Goal: Information Seeking & Learning: Learn about a topic

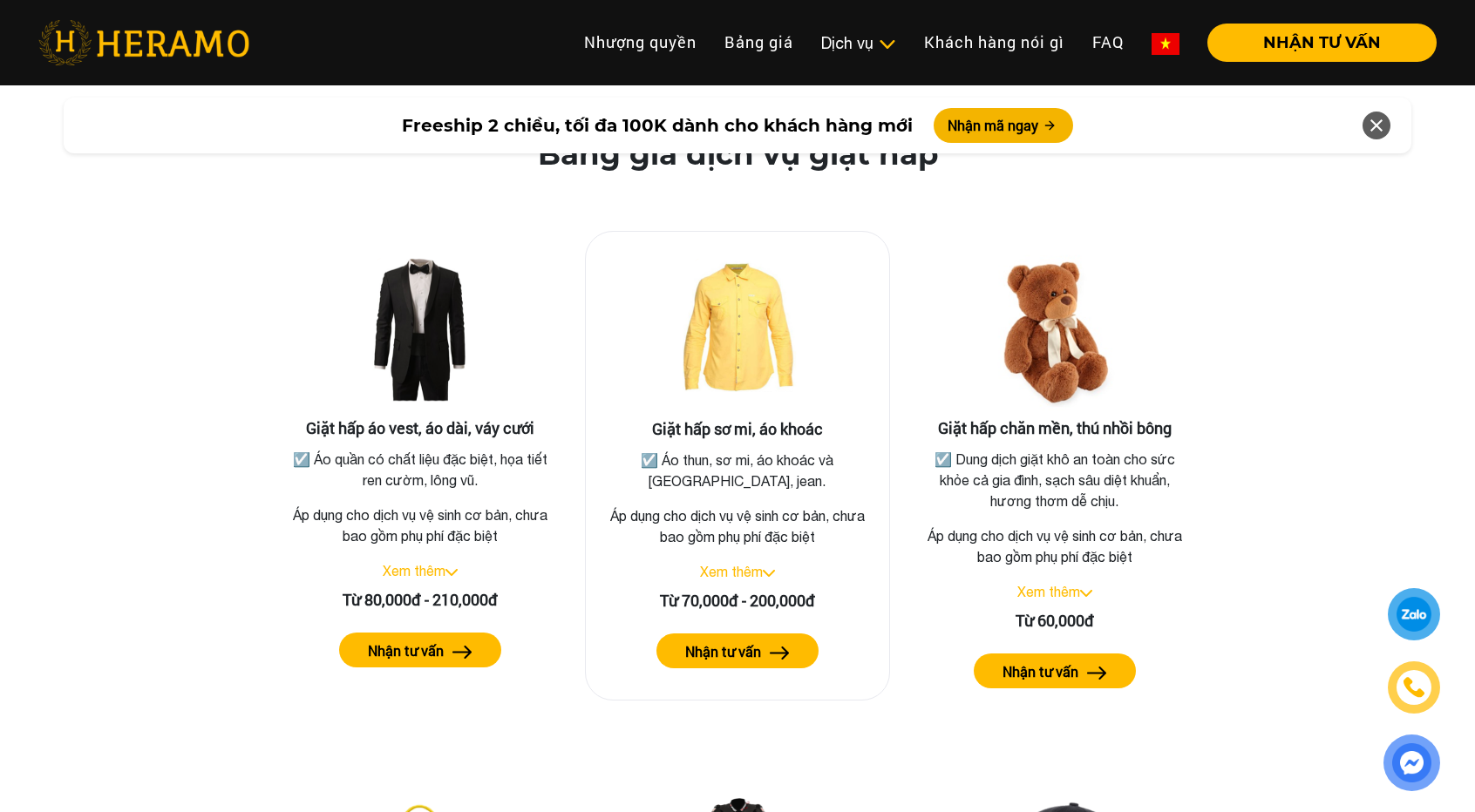
scroll to position [3038, 0]
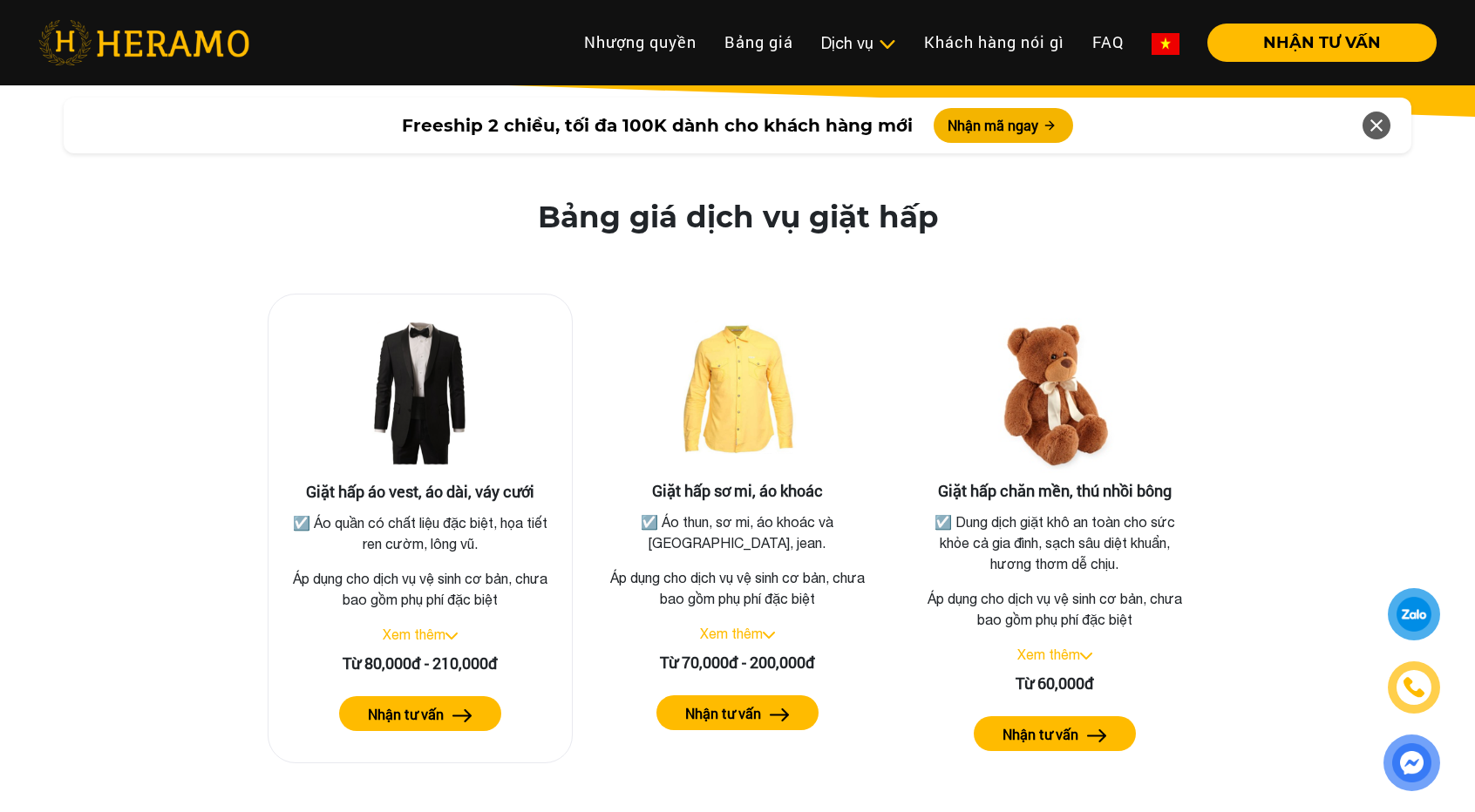
click at [436, 627] on link "Xem thêm" at bounding box center [414, 634] width 63 height 16
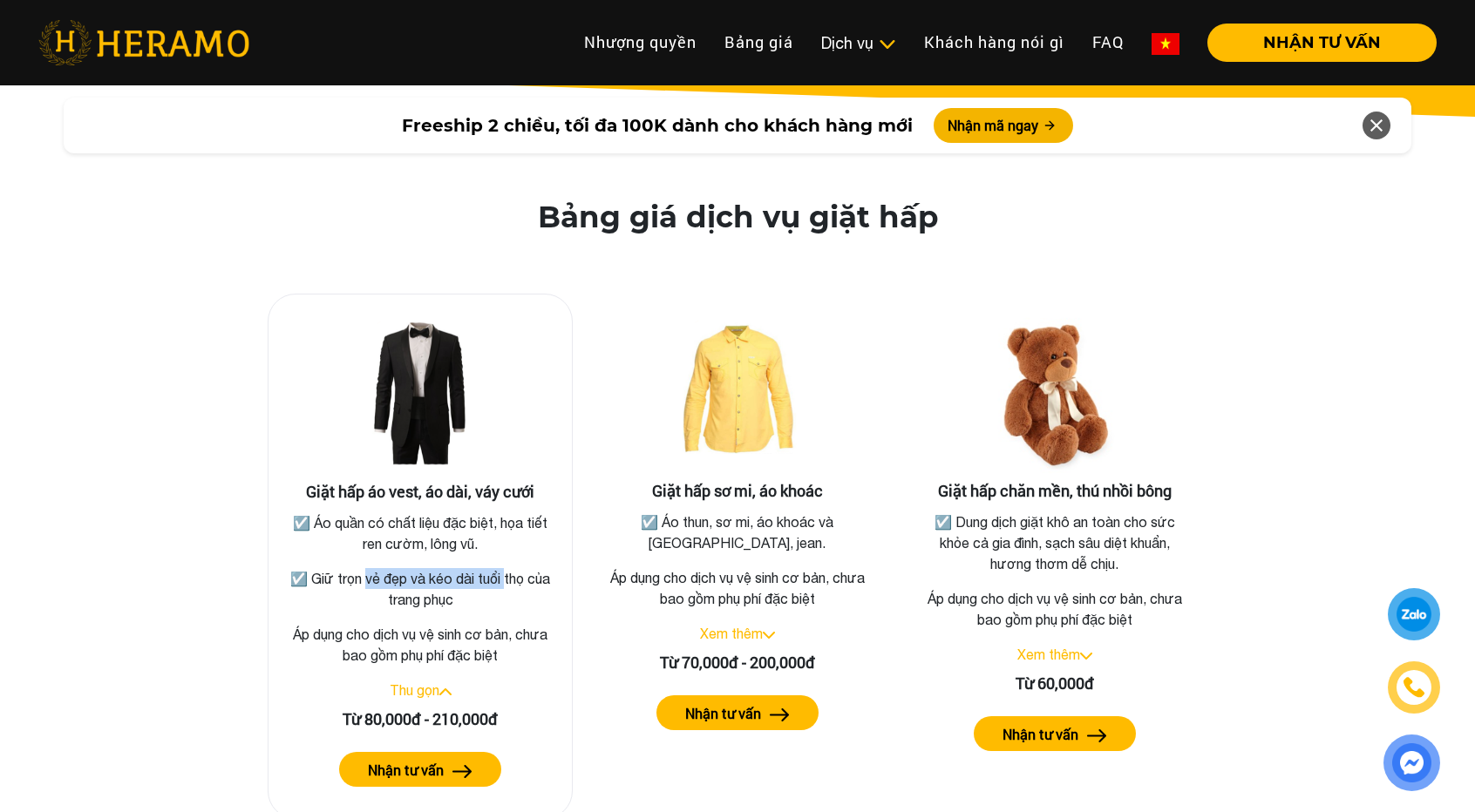
drag, startPoint x: 376, startPoint y: 548, endPoint x: 503, endPoint y: 540, distance: 127.3
click at [503, 540] on div "☑️ Áo quần có chất liệu đặc biệt, họa tiết ren cườm, lông vũ. ☑️ Giữ trọn vẻ đẹ…" at bounding box center [420, 561] width 269 height 98
drag, startPoint x: 497, startPoint y: 572, endPoint x: 462, endPoint y: 612, distance: 53.2
click at [497, 573] on p "☑️ Giữ trọn vẻ đẹp và kéo dài tuổi thọ của trang phục" at bounding box center [420, 589] width 269 height 42
drag, startPoint x: 406, startPoint y: 613, endPoint x: 505, endPoint y: 605, distance: 99.3
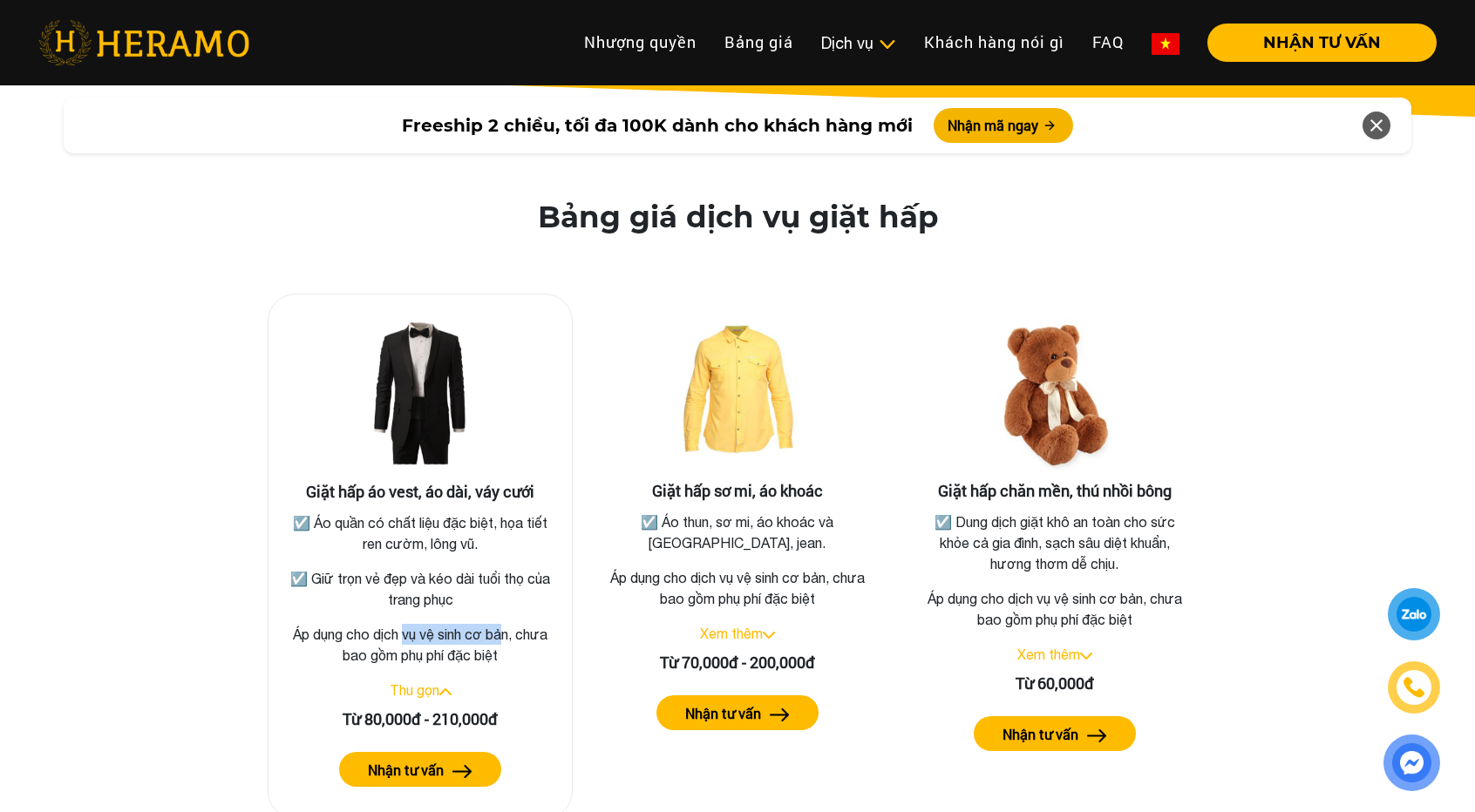
click at [505, 624] on p "Áp dụng cho dịch vụ vệ sinh cơ bản, chưa bao gồm phụ phí đặc biệt" at bounding box center [420, 644] width 275 height 42
click at [502, 627] on p "Áp dụng cho dịch vụ vệ sinh cơ bản, chưa bao gồm phụ phí đặc biệt" at bounding box center [420, 644] width 275 height 42
drag, startPoint x: 280, startPoint y: 612, endPoint x: 517, endPoint y: 630, distance: 237.7
click at [517, 630] on div "Giặt hấp áo vest, áo dài, váy cưới ☑️ Áo quần có chất liệu đặc biệt, họa tiết r…" at bounding box center [420, 555] width 306 height 525
click at [517, 630] on p "Áp dụng cho dịch vụ vệ sinh cơ bản, chưa bao gồm phụ phí đặc biệt" at bounding box center [420, 644] width 275 height 42
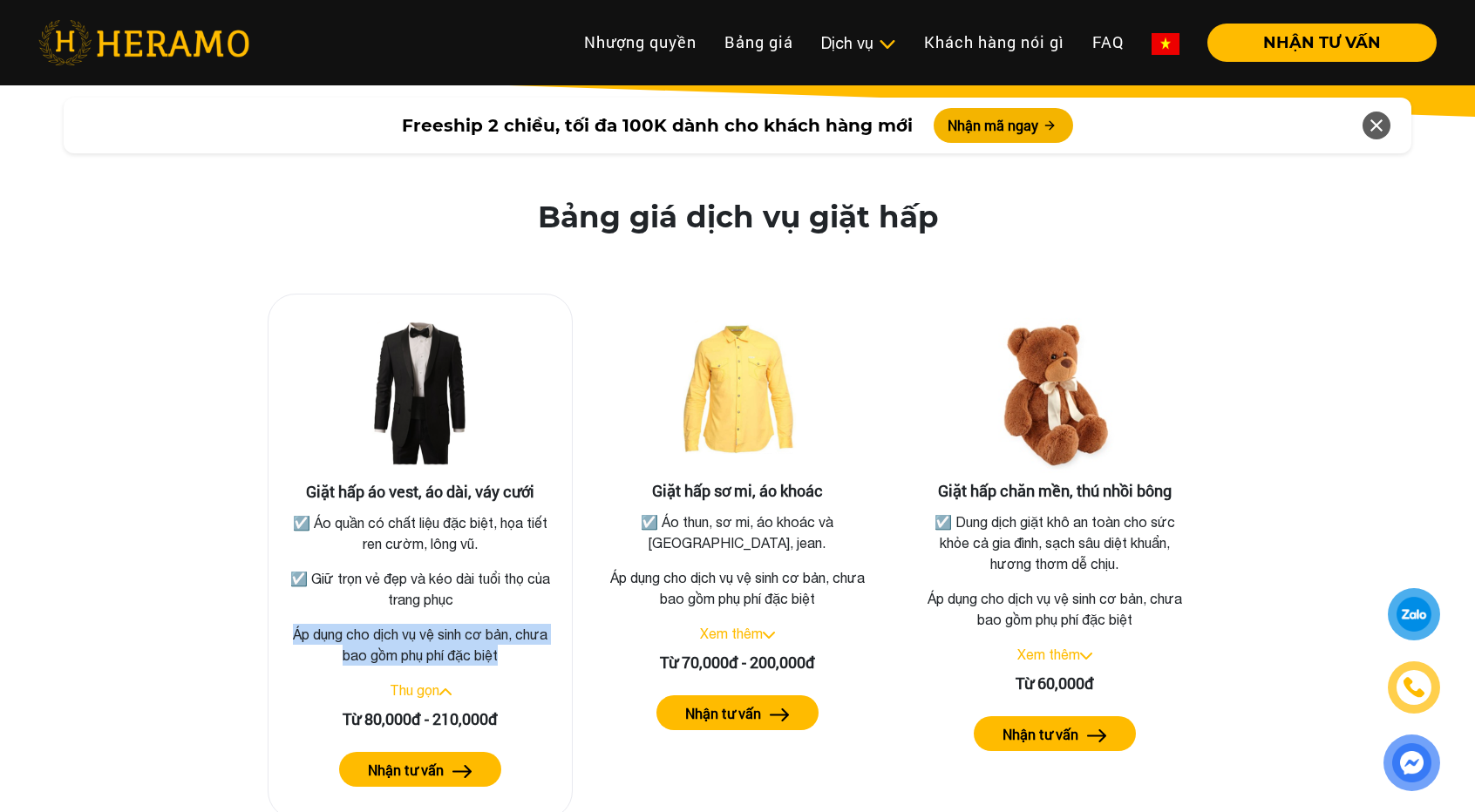
click at [430, 627] on p "Áp dụng cho dịch vụ vệ sinh cơ bản, chưa bao gồm phụ phí đặc biệt" at bounding box center [420, 644] width 275 height 42
drag, startPoint x: 305, startPoint y: 603, endPoint x: 498, endPoint y: 625, distance: 194.2
click at [516, 624] on p "Áp dụng cho dịch vụ vệ sinh cơ bản, chưa bao gồm phụ phí đặc biệt" at bounding box center [420, 644] width 275 height 42
click at [473, 628] on p "Áp dụng cho dịch vụ vệ sinh cơ bản, chưa bao gồm phụ phí đặc biệt" at bounding box center [420, 644] width 275 height 42
drag, startPoint x: 430, startPoint y: 618, endPoint x: 412, endPoint y: 618, distance: 18.0
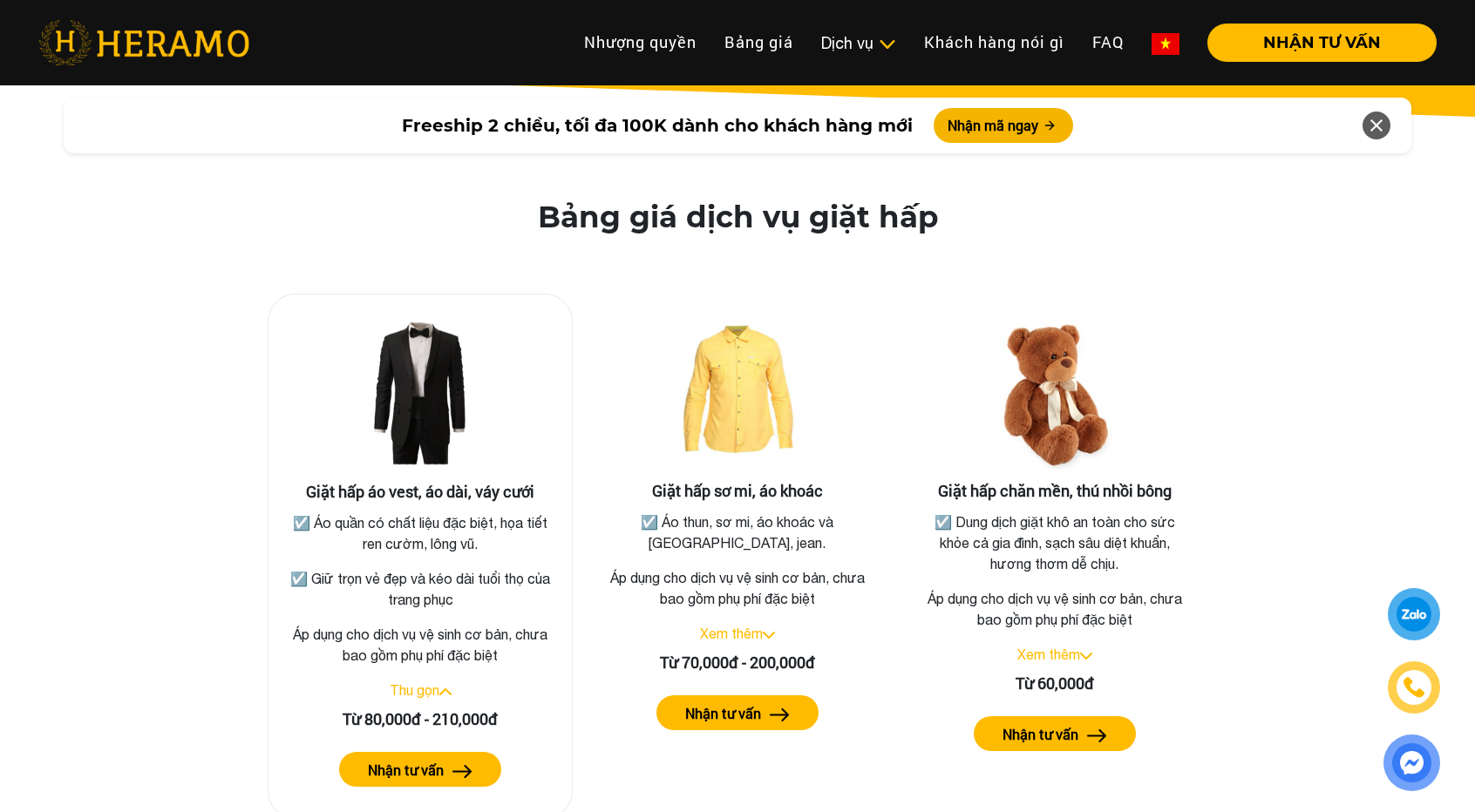
click at [429, 624] on p "Áp dụng cho dịch vụ vệ sinh cơ bản, chưa bao gồm phụ phí đặc biệt" at bounding box center [420, 644] width 275 height 42
drag, startPoint x: 288, startPoint y: 609, endPoint x: 520, endPoint y: 628, distance: 232.8
click at [526, 628] on p "Áp dụng cho dịch vụ vệ sinh cơ bản, chưa bao gồm phụ phí đặc biệt" at bounding box center [420, 644] width 275 height 42
click at [487, 624] on p "Áp dụng cho dịch vụ vệ sinh cơ bản, chưa bao gồm phụ phí đặc biệt" at bounding box center [420, 644] width 275 height 42
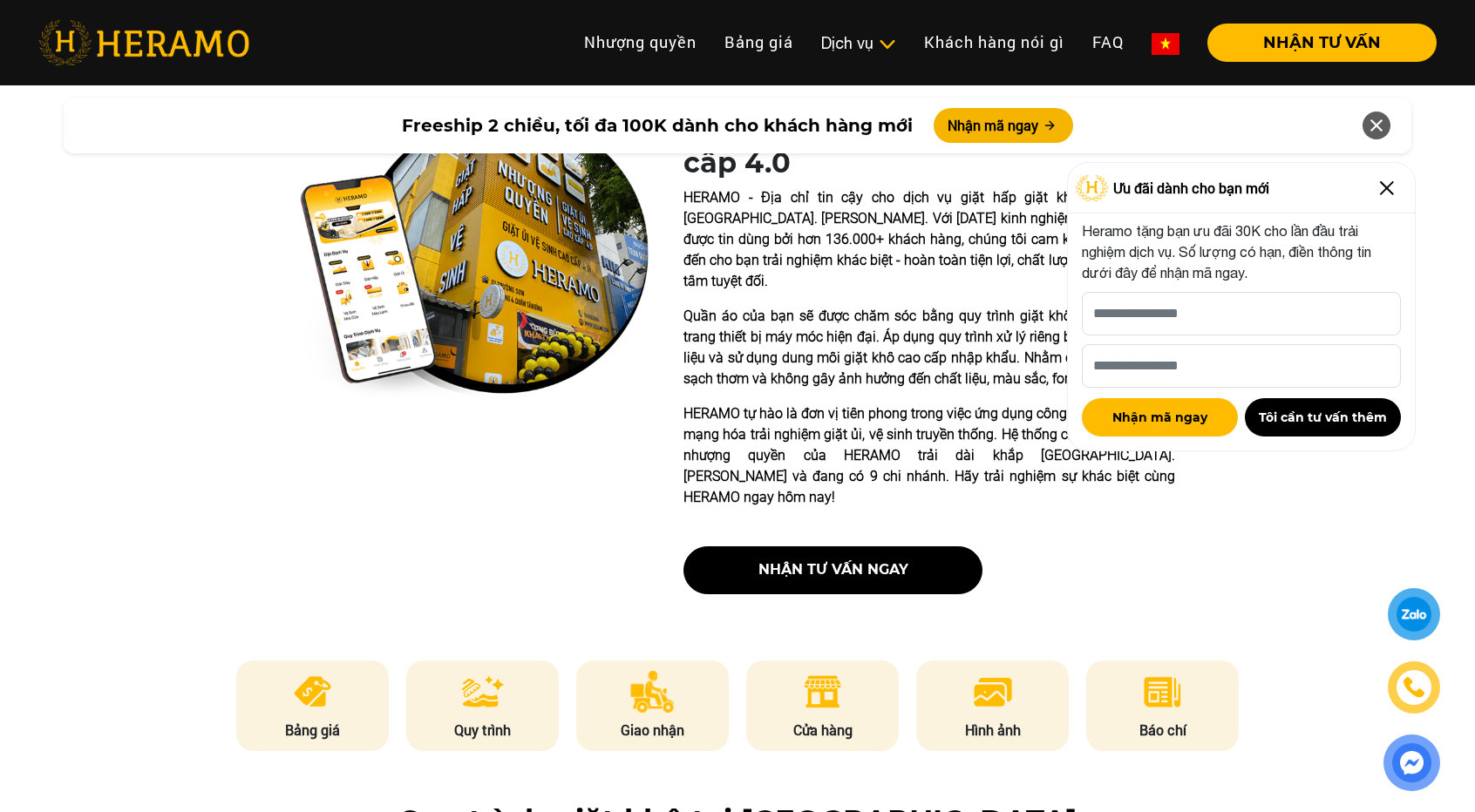
scroll to position [203, 0]
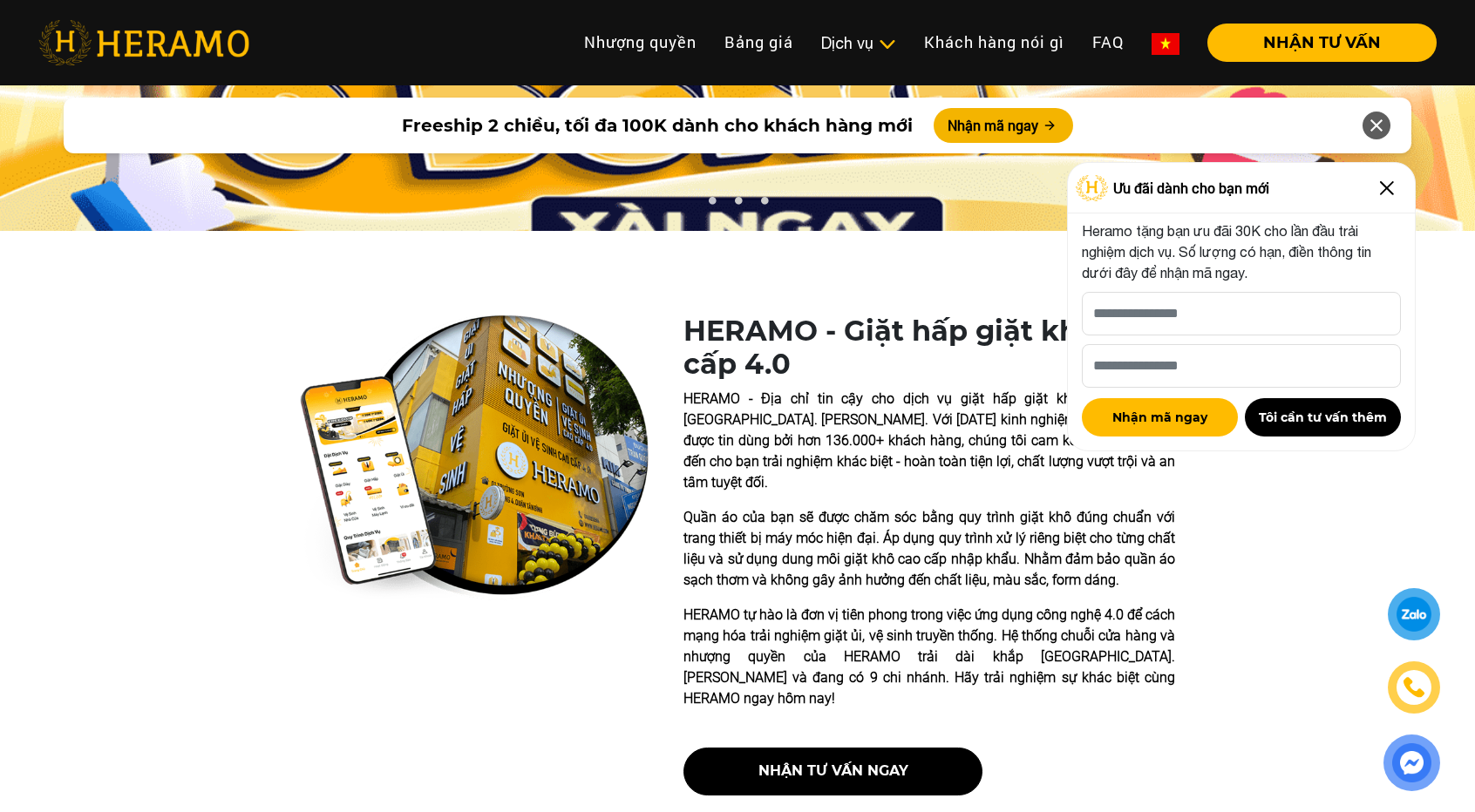
click at [1379, 183] on img at bounding box center [1386, 188] width 28 height 28
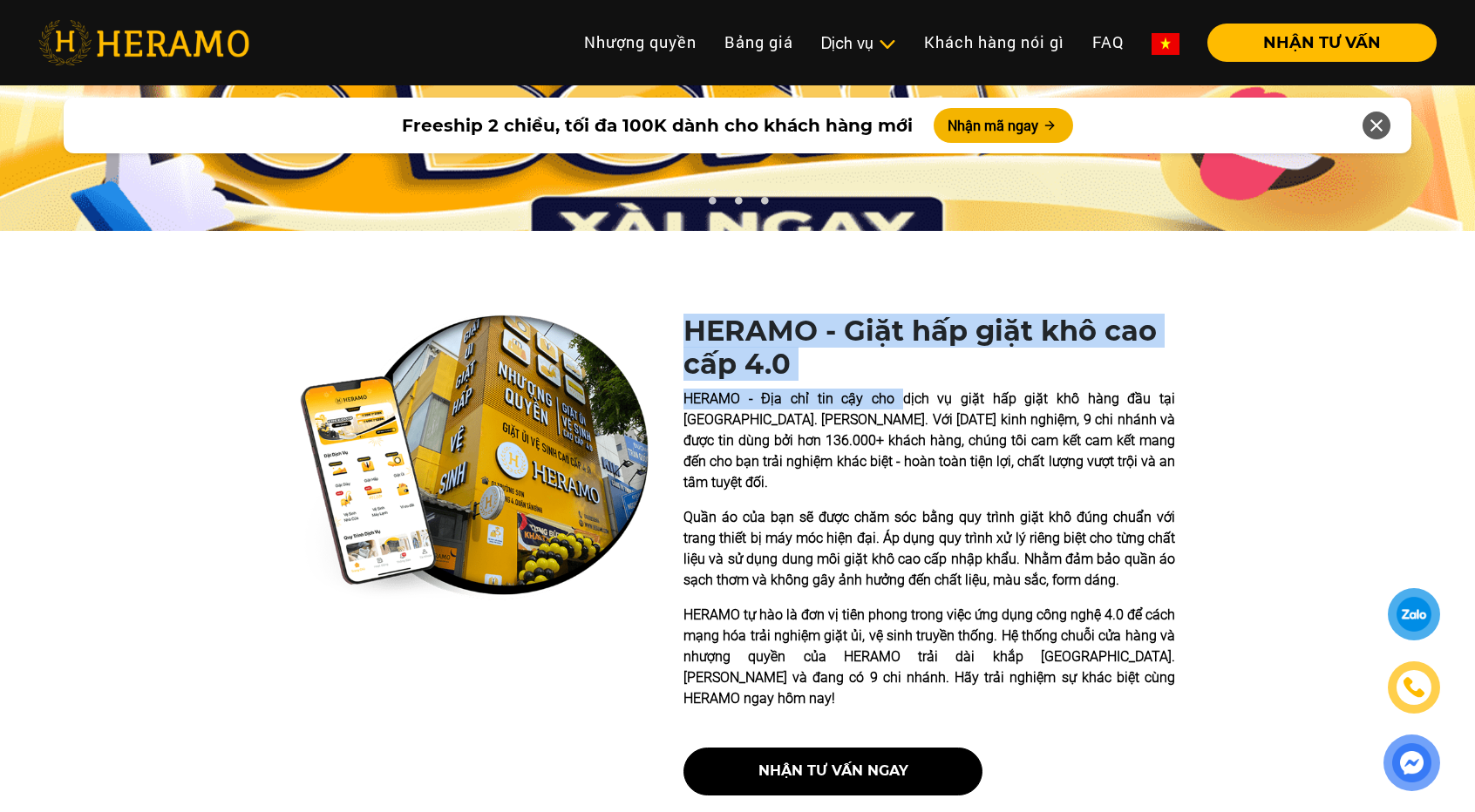
drag, startPoint x: 678, startPoint y: 328, endPoint x: 875, endPoint y: 384, distance: 204.8
click at [875, 384] on div "HERAMO - Giặt hấp giặt khô cao cấp 4.0 HERAMO - Địa chỉ tin cậy cho dịch vụ giặ…" at bounding box center [738, 562] width 1475 height 495
click at [875, 384] on div "HERAMO - Giặt hấp giặt khô cao cấp 4.0 HERAMO - Địa chỉ tin cậy cho dịch vụ giặ…" at bounding box center [929, 562] width 492 height 495
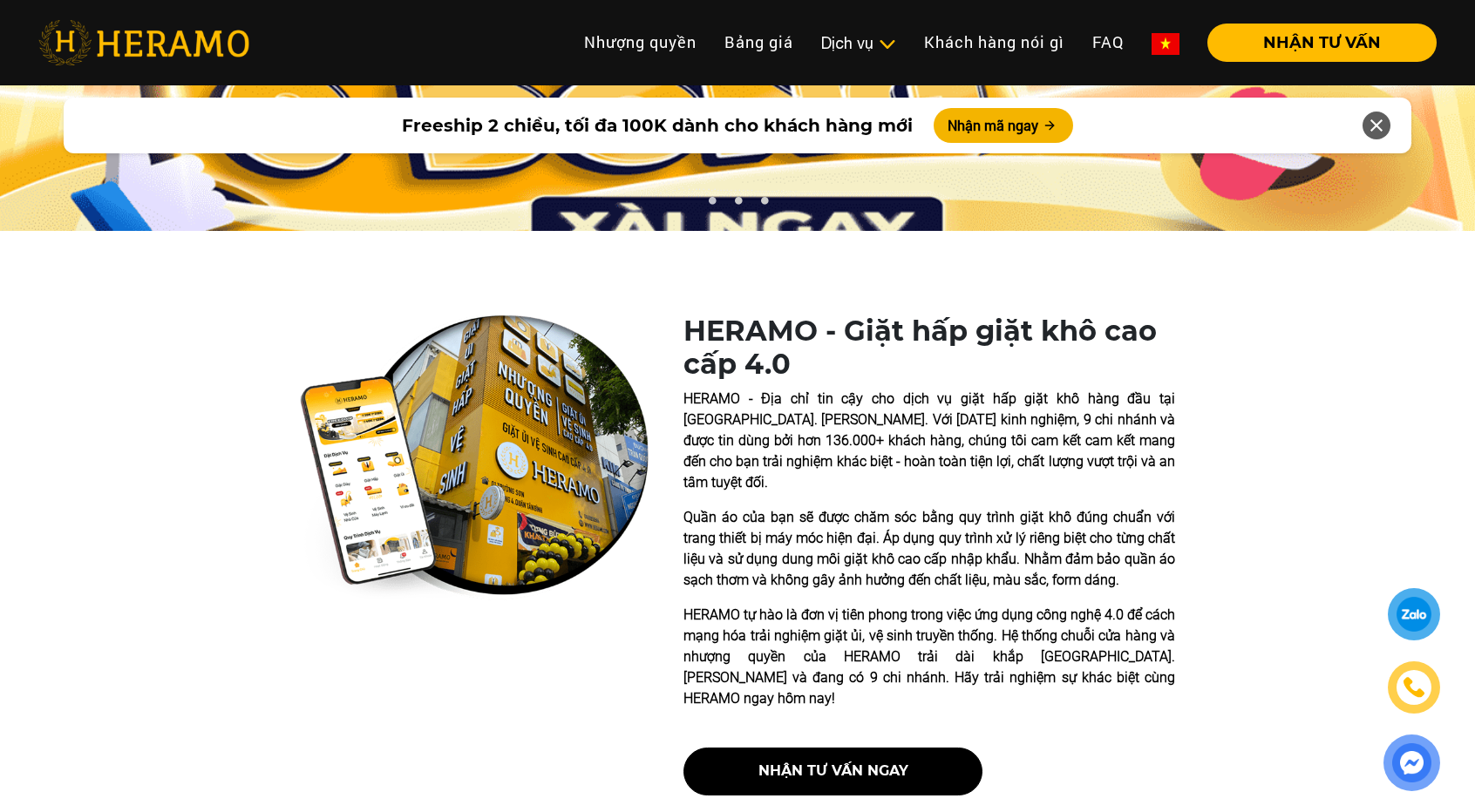
click at [863, 438] on p "HERAMO - Địa chỉ tin cậy cho dịch vụ giặt hấp giặt khô hàng đầu tại [GEOGRAPHIC…" at bounding box center [929, 440] width 492 height 104
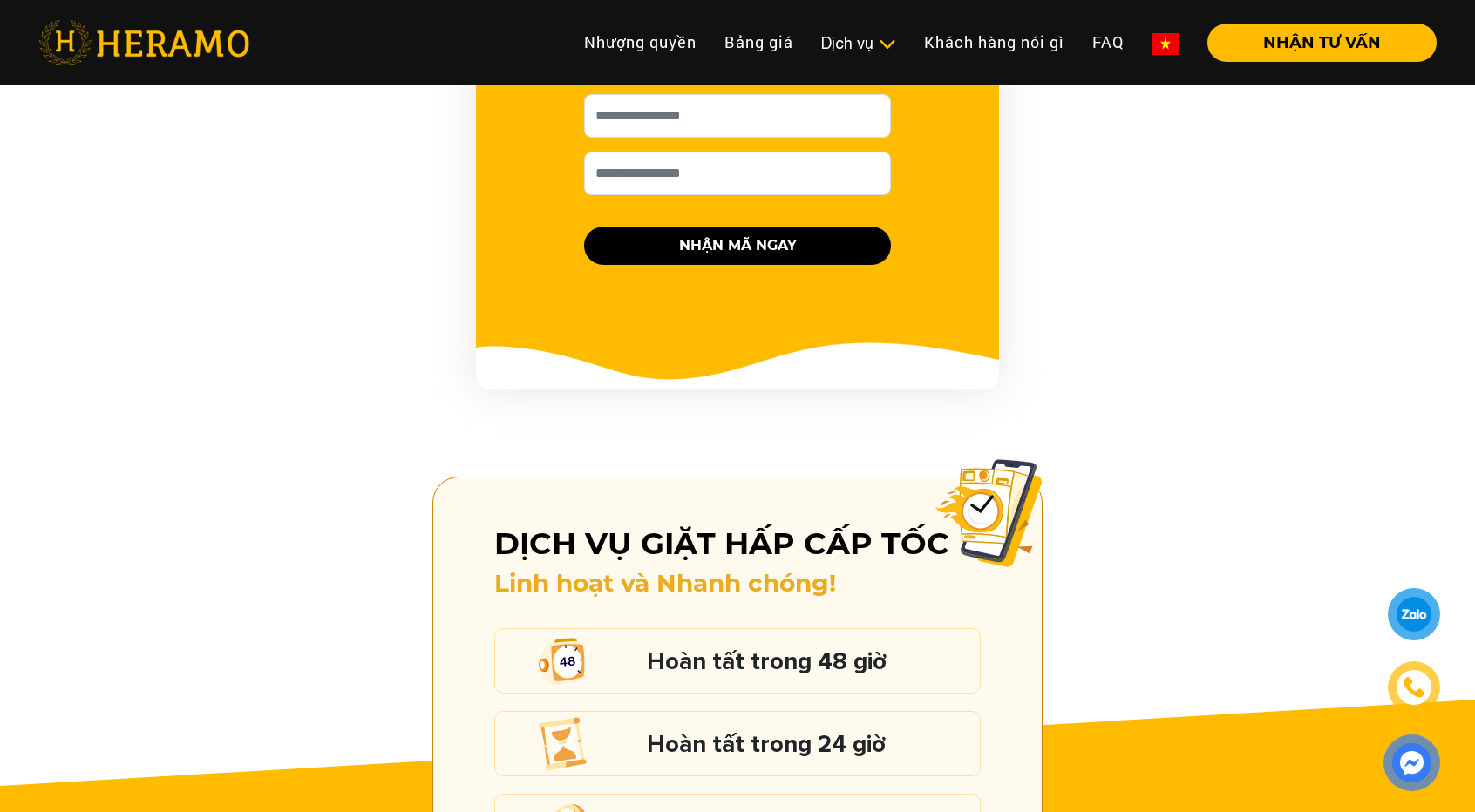
scroll to position [2236, 0]
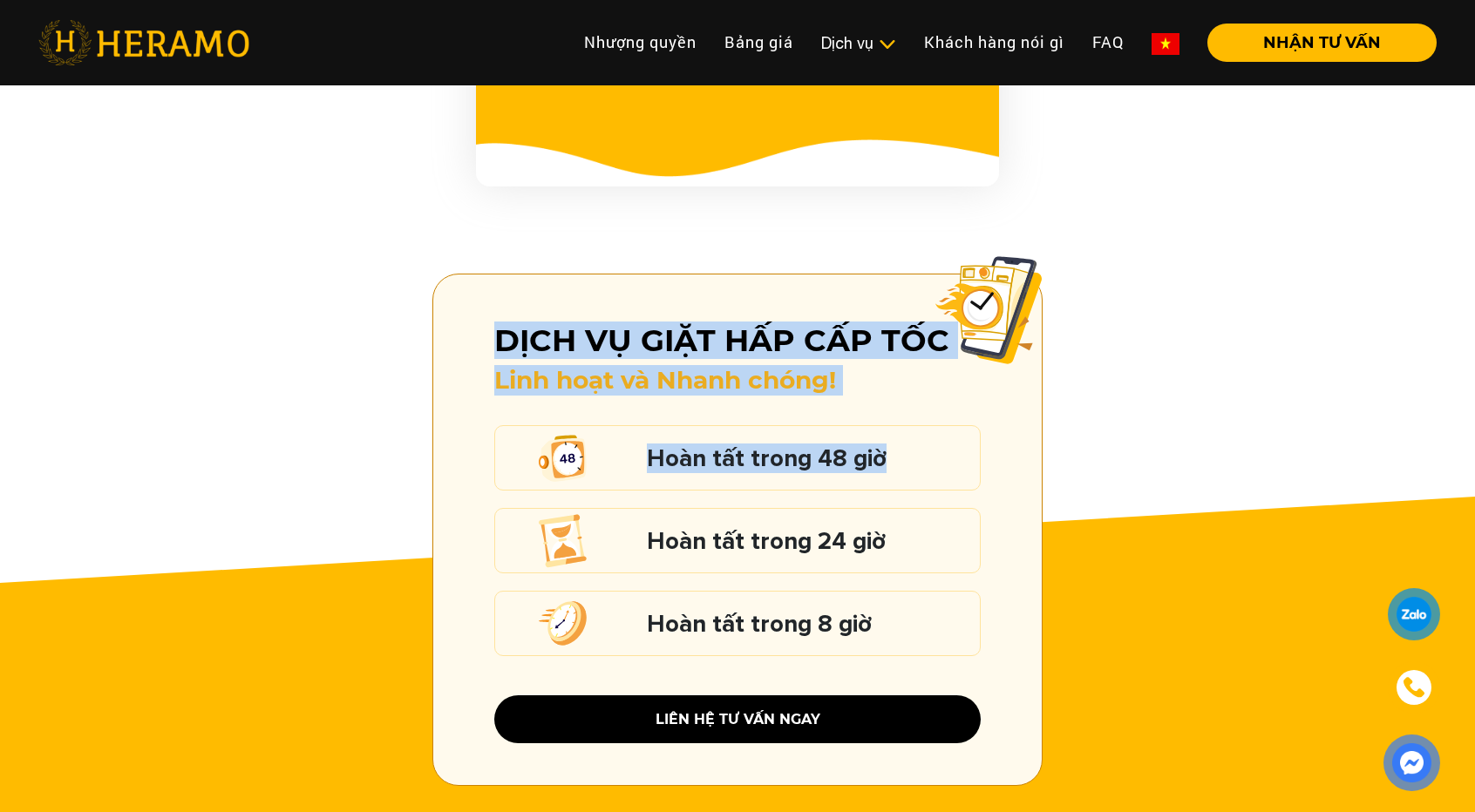
drag, startPoint x: 488, startPoint y: 329, endPoint x: 879, endPoint y: 382, distance: 394.6
click at [879, 382] on div "Dịch vụ giặt hấp cấp tốc Linh hoạt và Nhanh chóng! Hoàn tất trong 48 giờ Hoàn t…" at bounding box center [737, 530] width 610 height 512
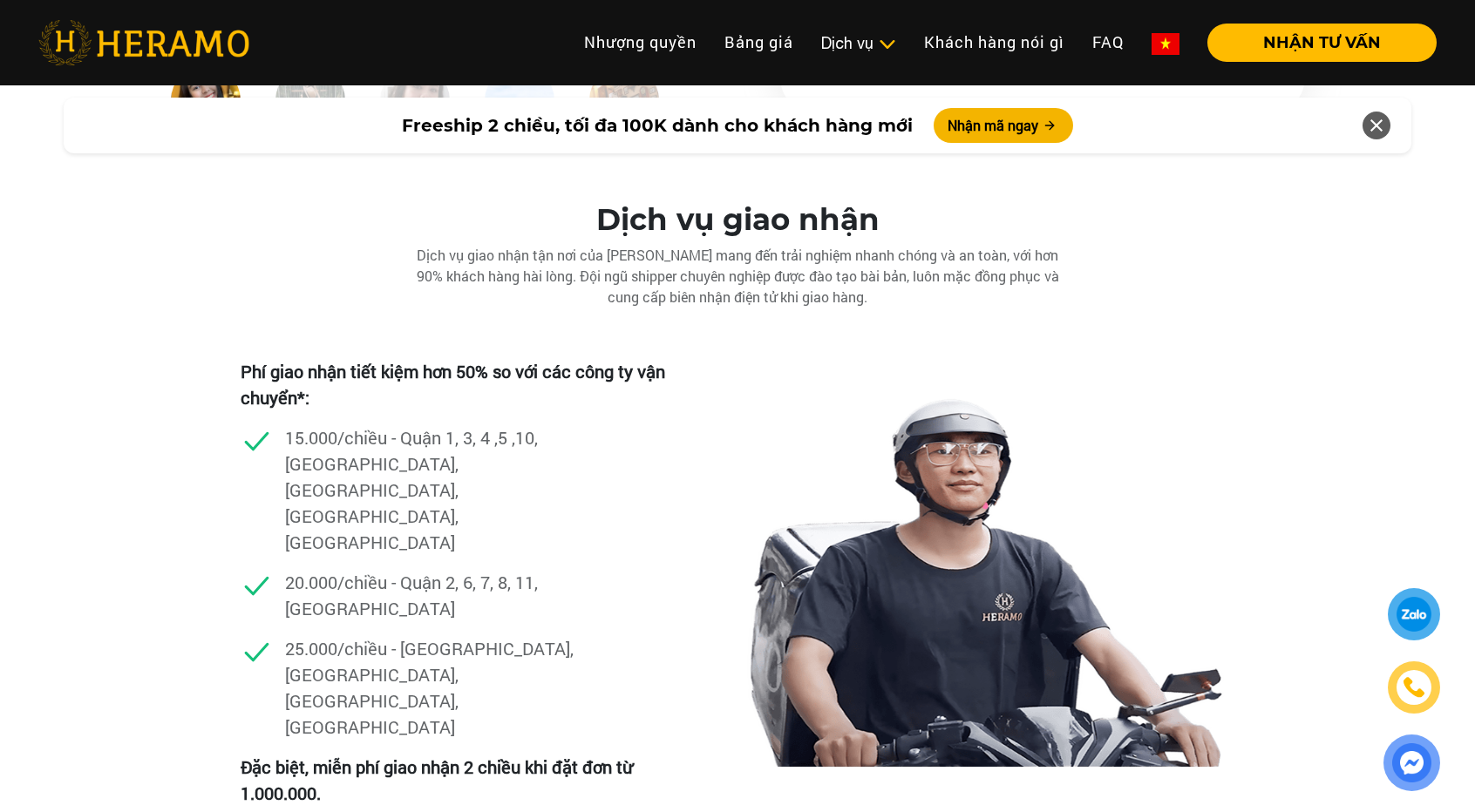
scroll to position [4878, 0]
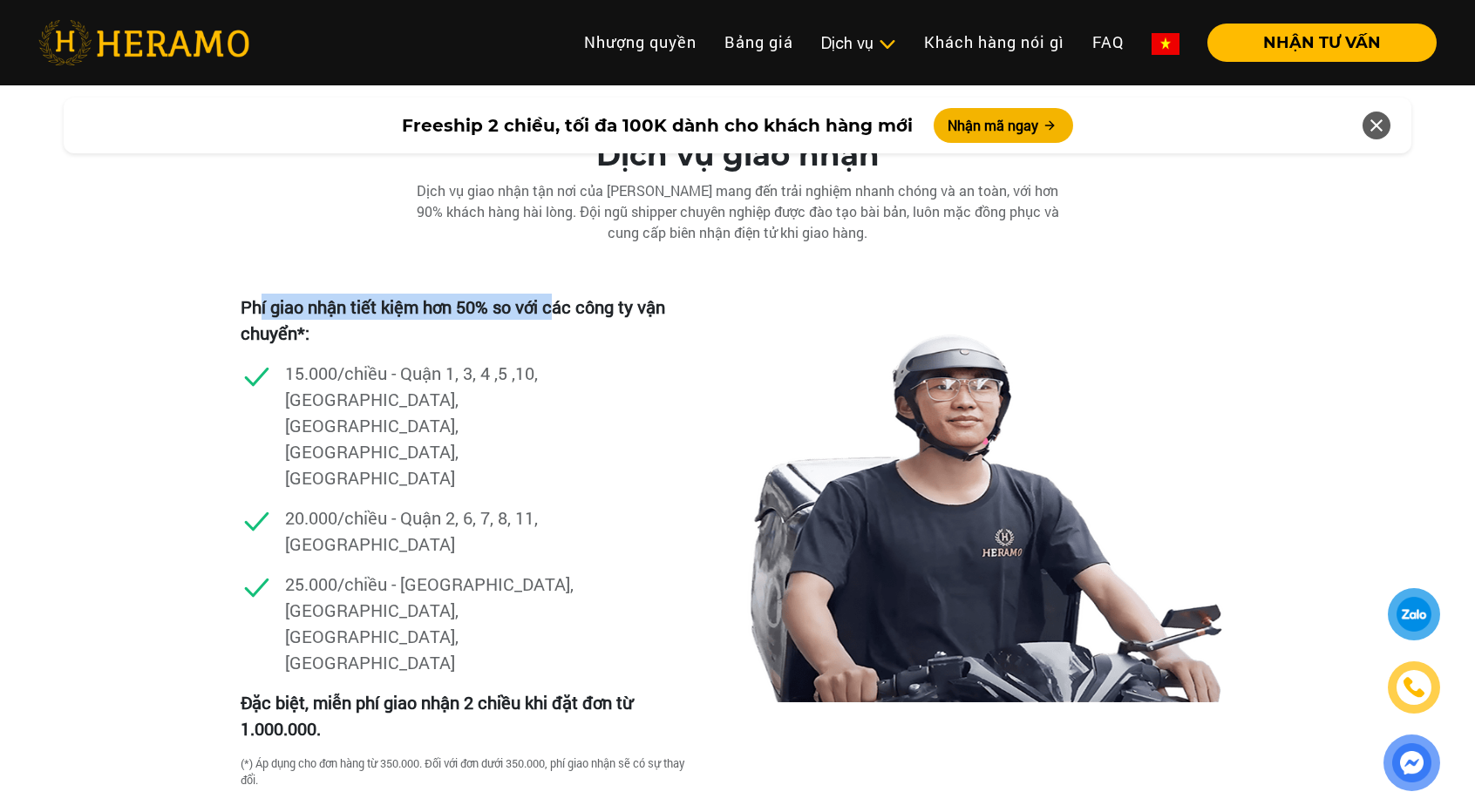
drag, startPoint x: 259, startPoint y: 287, endPoint x: 556, endPoint y: 274, distance: 297.3
click at [556, 293] on p "Phí giao nhận tiết kiệm hơn 50% so với các công ty vận chuyển*:" at bounding box center [464, 319] width 447 height 53
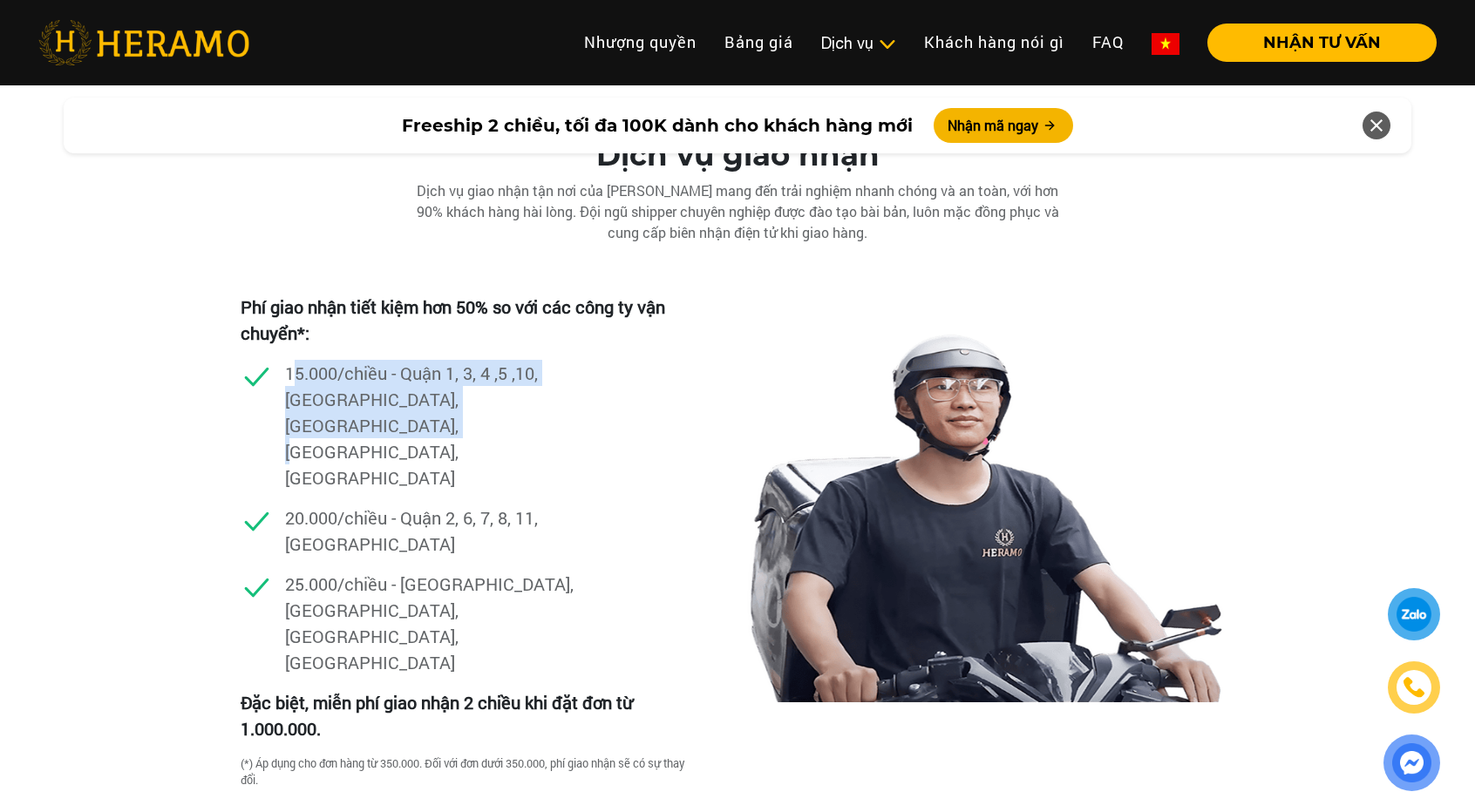
drag, startPoint x: 294, startPoint y: 342, endPoint x: 575, endPoint y: 365, distance: 281.9
click at [575, 364] on p "15.000/chiều - Quận 1, 3, 4 ,5 ,10, [GEOGRAPHIC_DATA], [GEOGRAPHIC_DATA], [GEOG…" at bounding box center [433, 425] width 296 height 131
drag, startPoint x: 574, startPoint y: 372, endPoint x: 567, endPoint y: 379, distance: 9.9
click at [573, 372] on p "15.000/chiều - Quận 1, 3, 4 ,5 ,10, [GEOGRAPHIC_DATA], [GEOGRAPHIC_DATA], [GEOG…" at bounding box center [433, 425] width 296 height 131
click at [465, 394] on div "15.000/chiều - Quận 1, 3, 4 ,5 ,10, [GEOGRAPHIC_DATA], [GEOGRAPHIC_DATA], [GEOG…" at bounding box center [464, 432] width 447 height 145
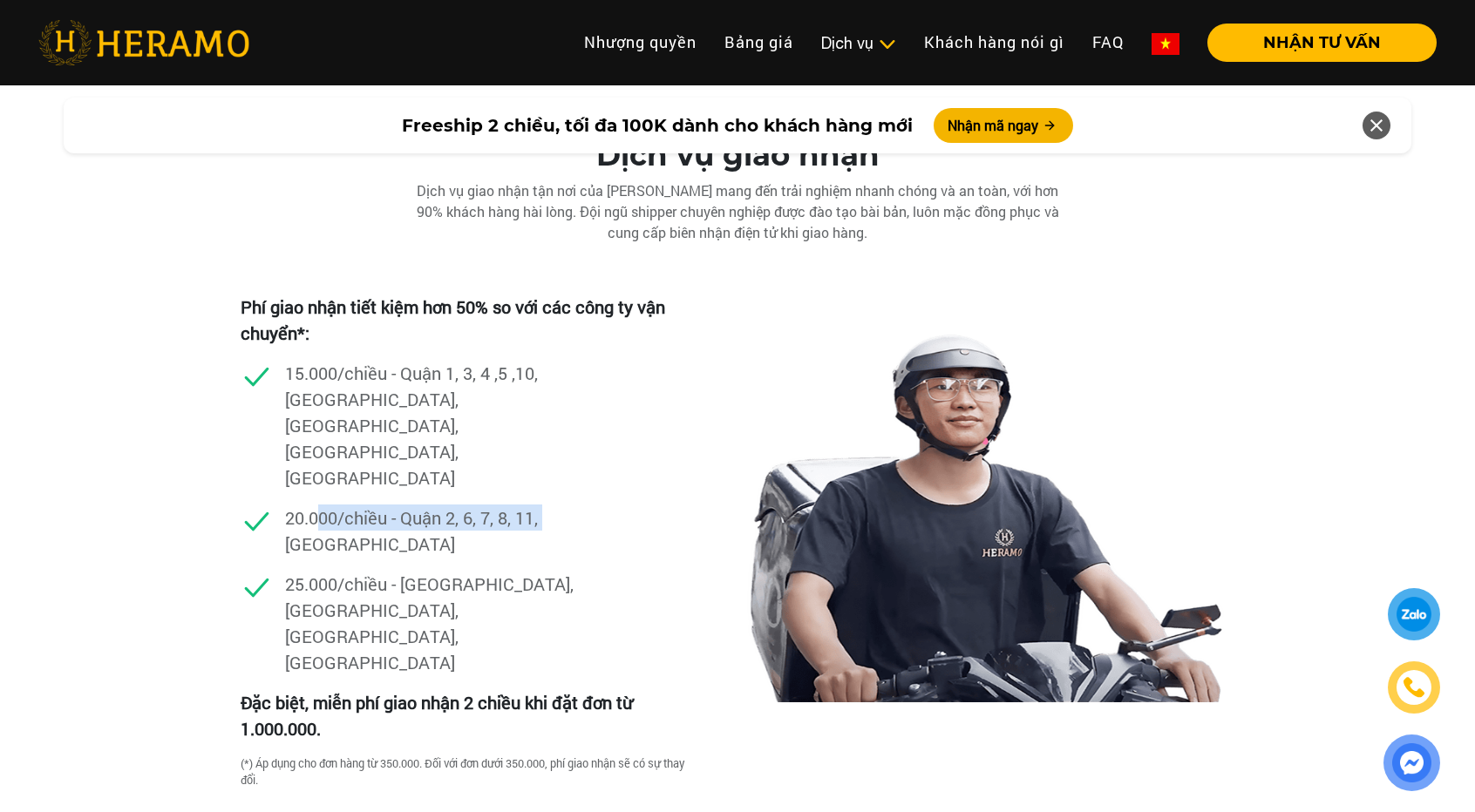
drag, startPoint x: 321, startPoint y: 411, endPoint x: 544, endPoint y: 424, distance: 223.4
click at [544, 505] on p "20.000/chiều - Quận 2, 6, 7, 8, 11, [GEOGRAPHIC_DATA]" at bounding box center [433, 531] width 296 height 53
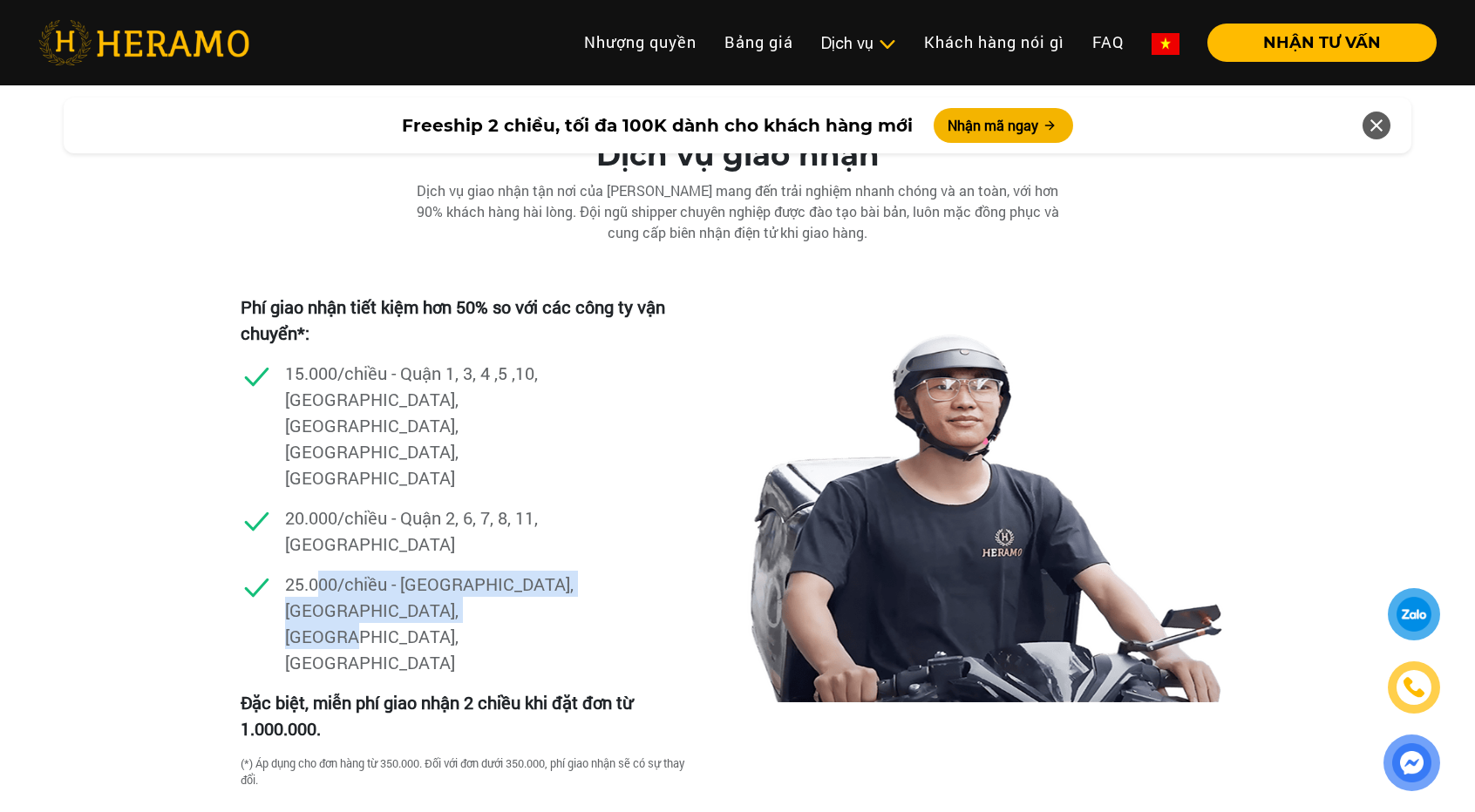
drag, startPoint x: 316, startPoint y: 483, endPoint x: 480, endPoint y: 497, distance: 164.6
click at [480, 571] on p "25.000/chiều - [GEOGRAPHIC_DATA], [GEOGRAPHIC_DATA], [GEOGRAPHIC_DATA], [GEOGRA…" at bounding box center [433, 623] width 296 height 104
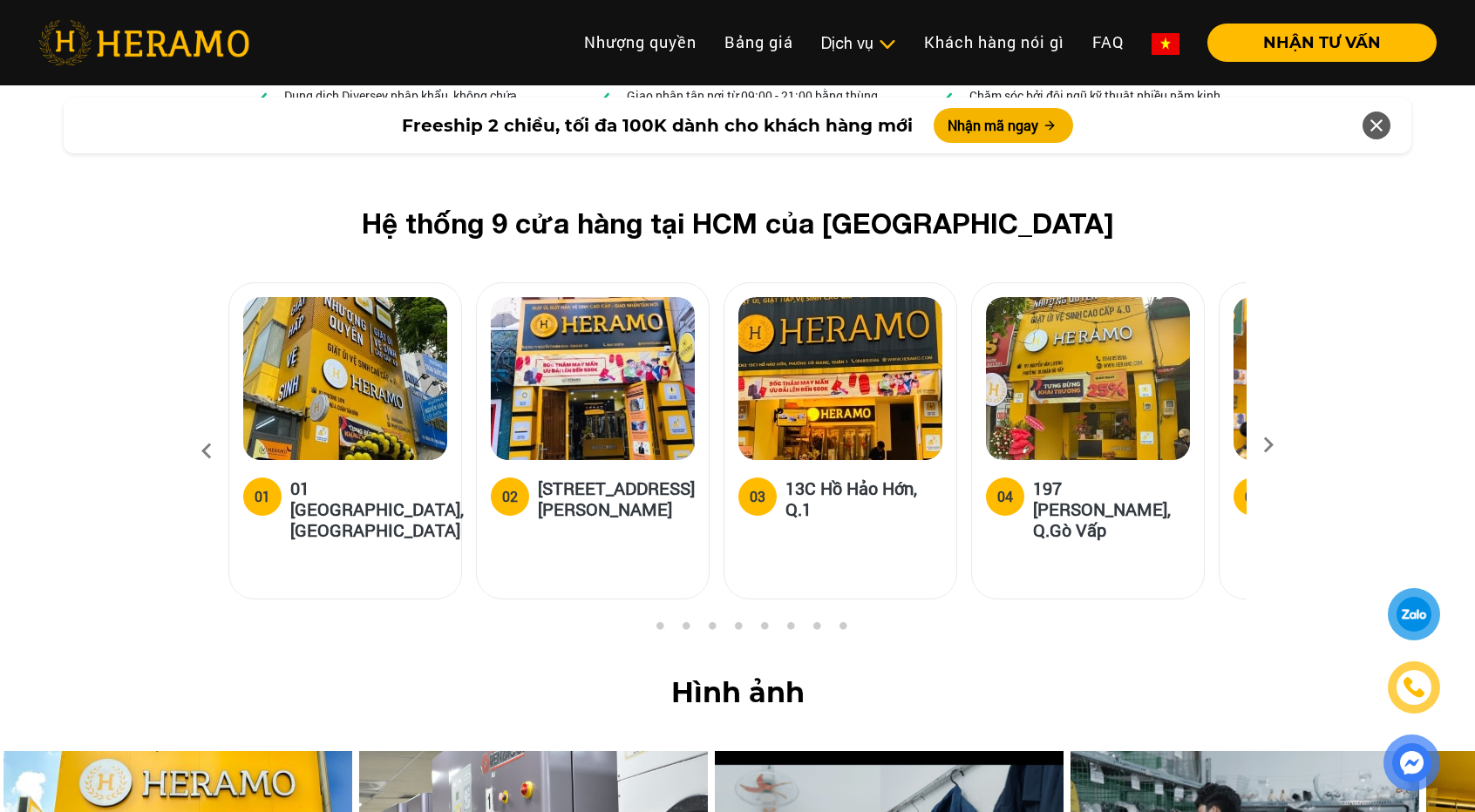
scroll to position [6504, 0]
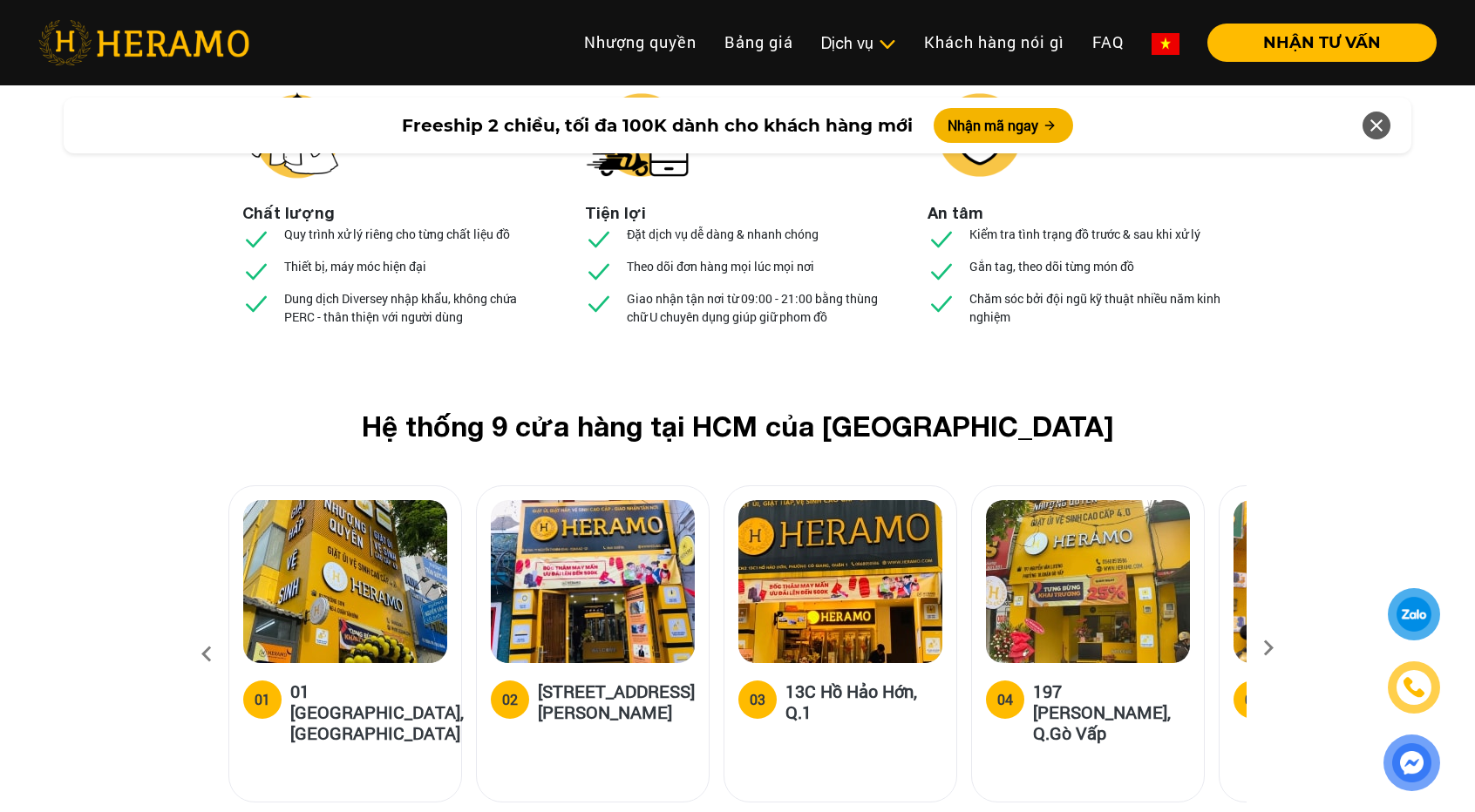
click at [613, 500] on img at bounding box center [593, 581] width 204 height 163
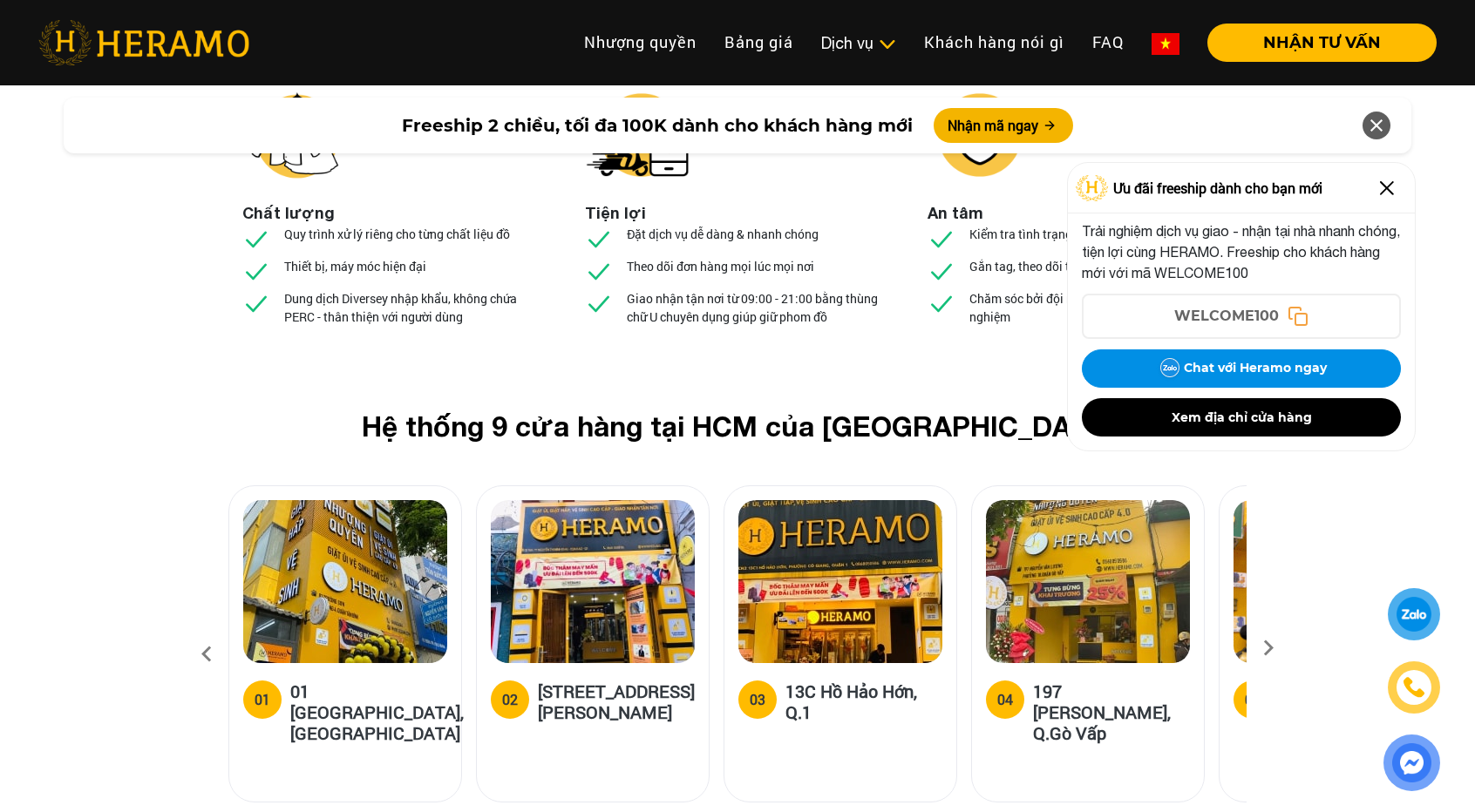
click at [1391, 185] on img at bounding box center [1386, 188] width 28 height 28
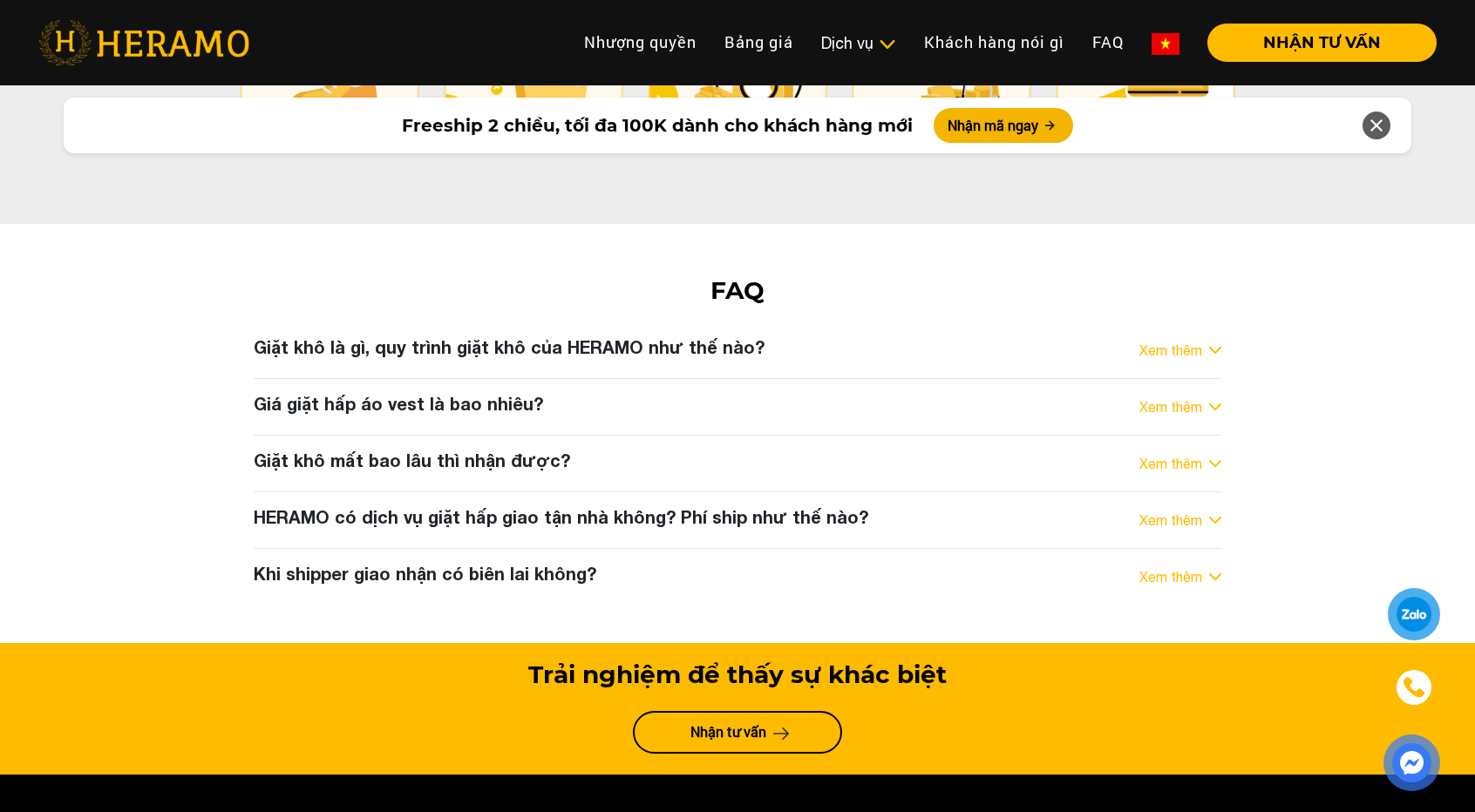
scroll to position [8766, 0]
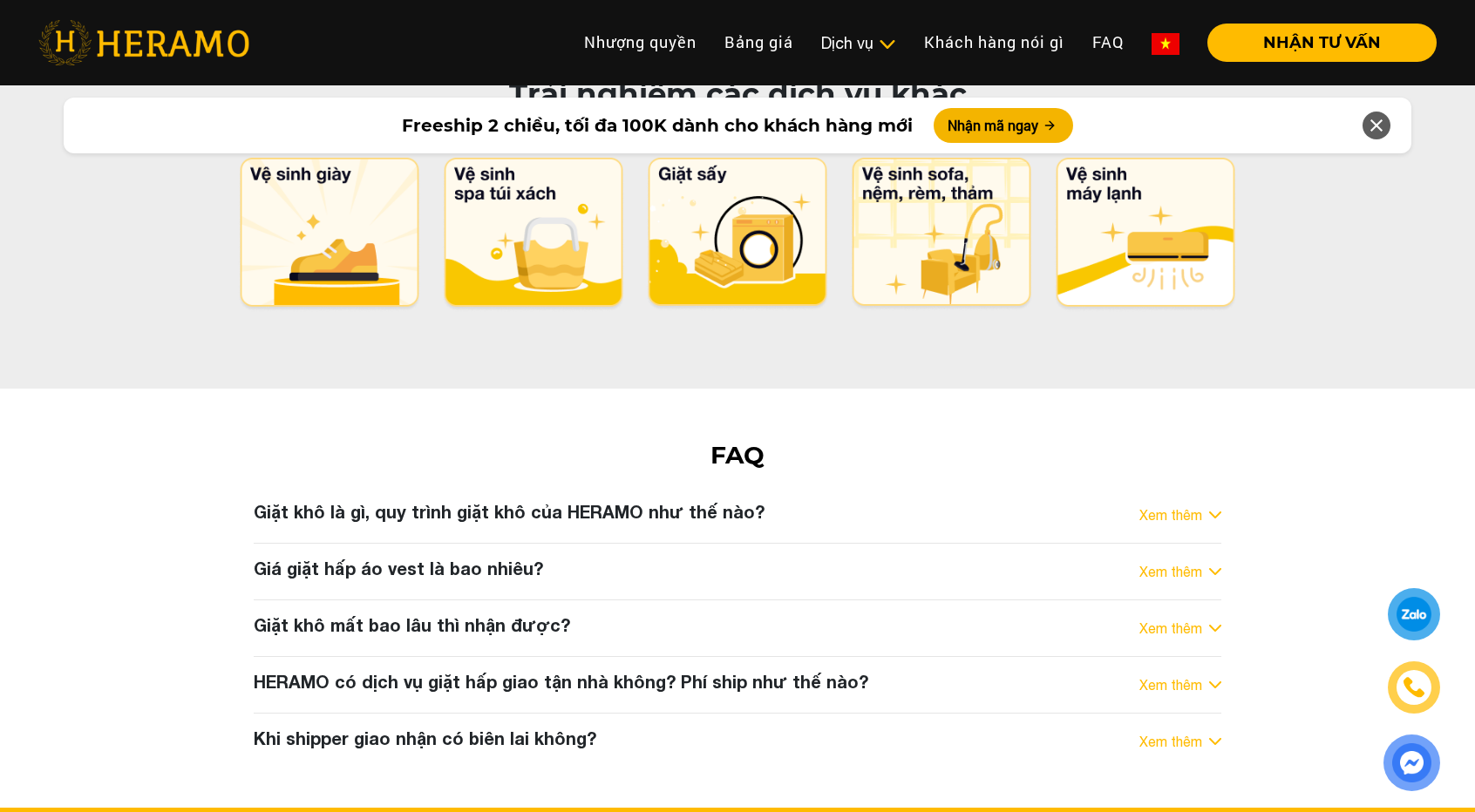
click at [1172, 731] on link "Xem thêm" at bounding box center [1170, 741] width 63 height 21
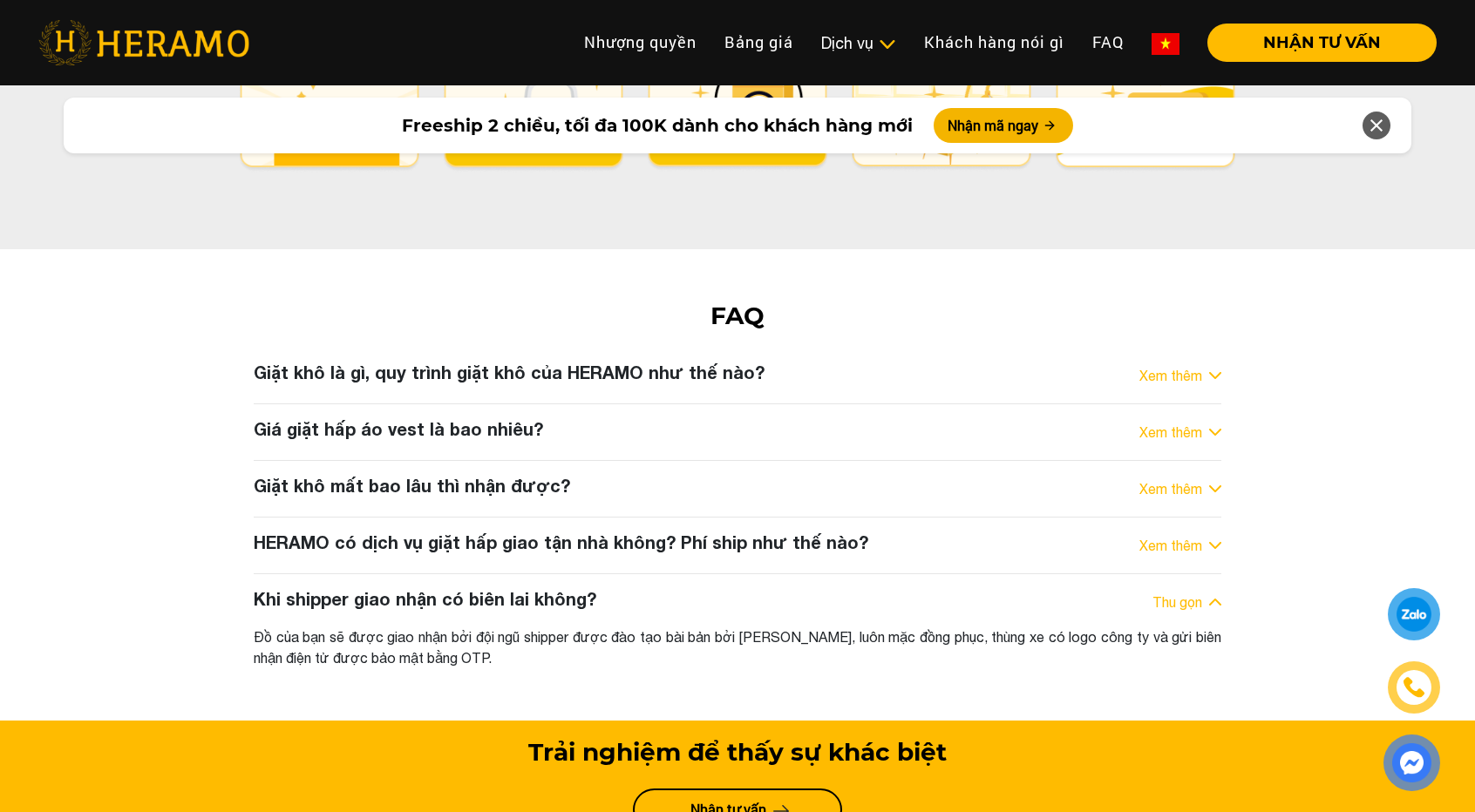
scroll to position [8969, 0]
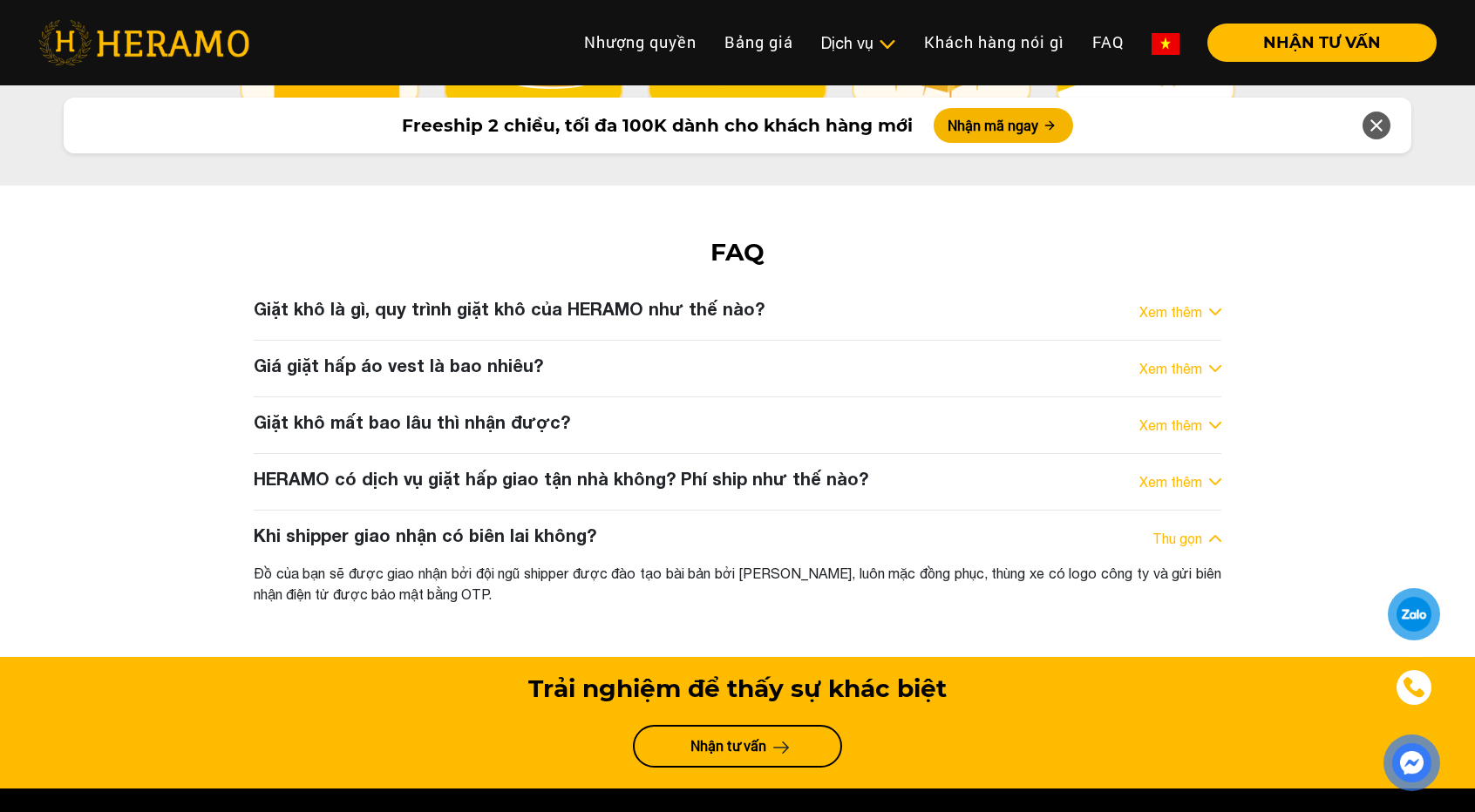
click at [1174, 472] on link "Xem thêm" at bounding box center [1170, 482] width 63 height 21
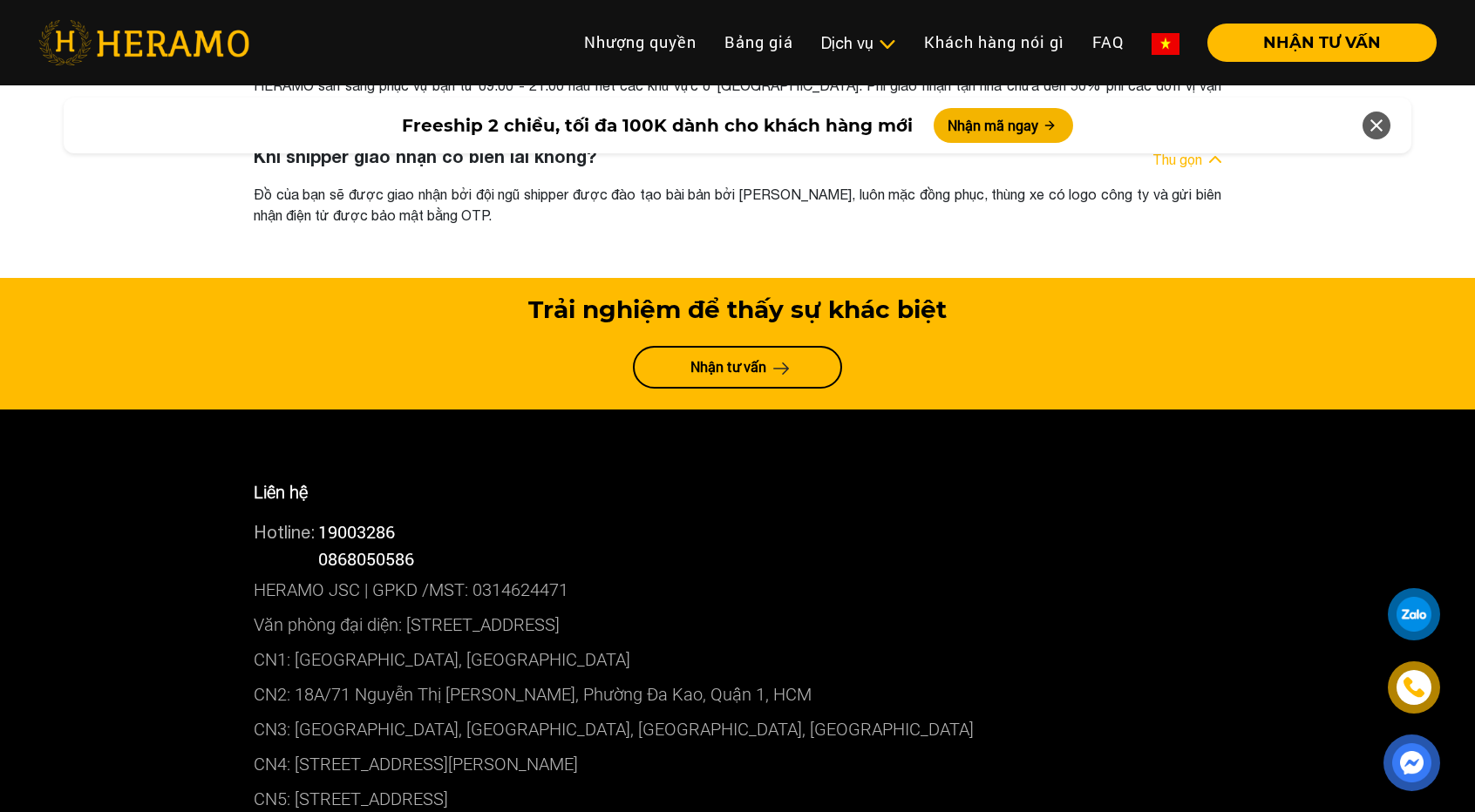
scroll to position [9480, 0]
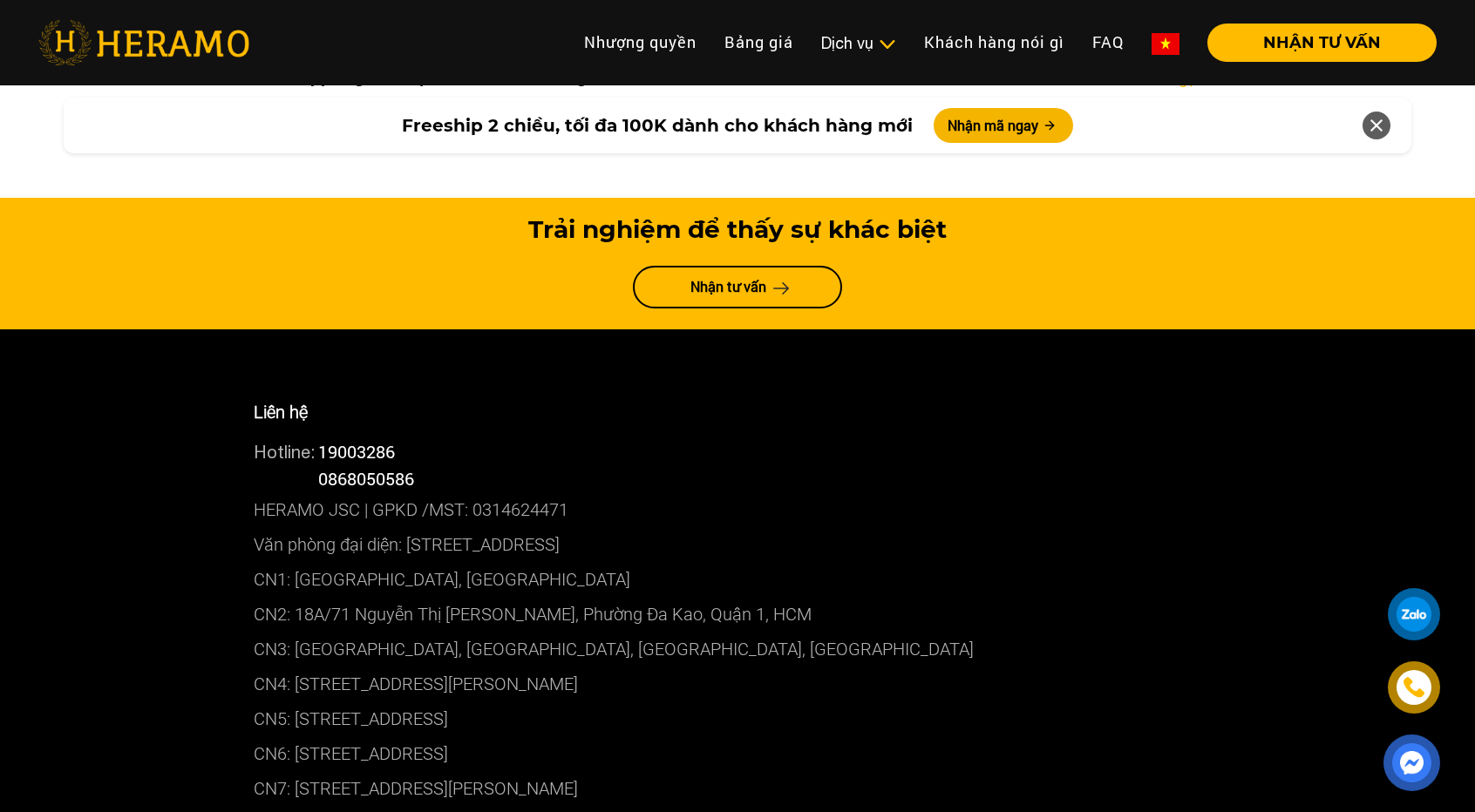
click at [390, 597] on p "CN2: 18A/71 Nguyễn Thị [PERSON_NAME], Phường Đa Kao, Quận 1, HCM" at bounding box center [738, 615] width 967 height 35
